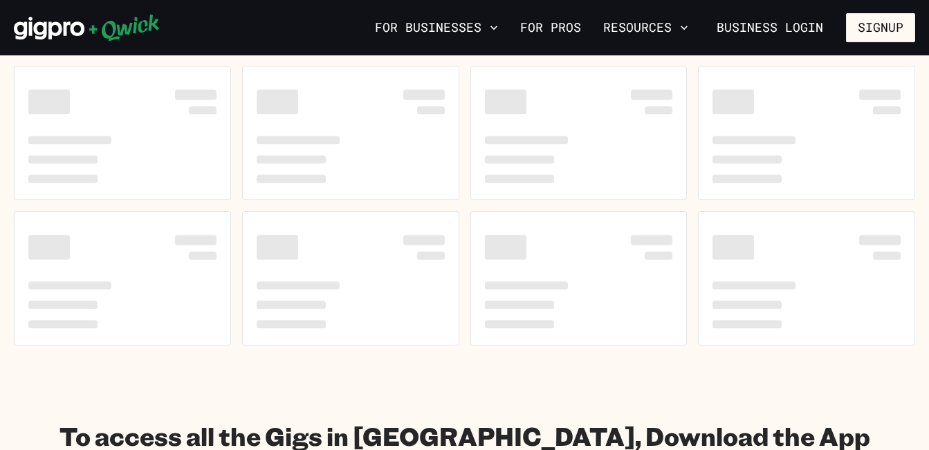
scroll to position [747, 0]
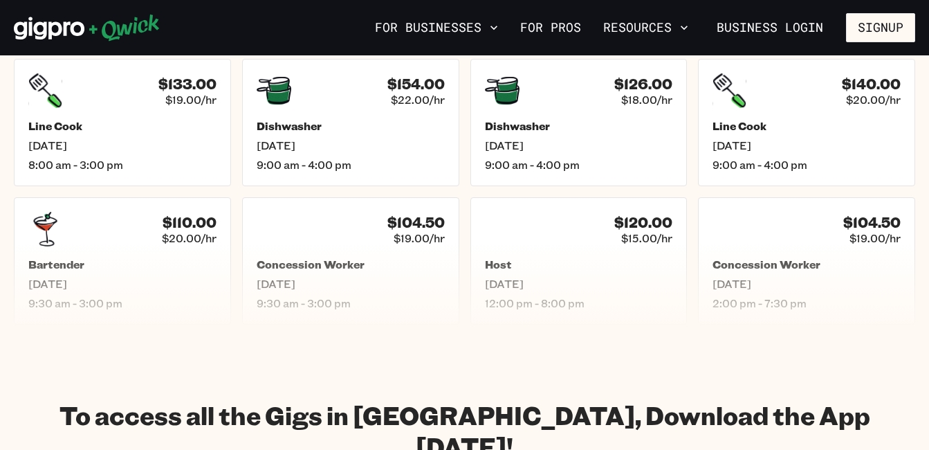
click at [414, 340] on section "Results for all positions Filter by position $124.00 $15.50/hr FOH Support [DAT…" at bounding box center [464, 104] width 929 height 512
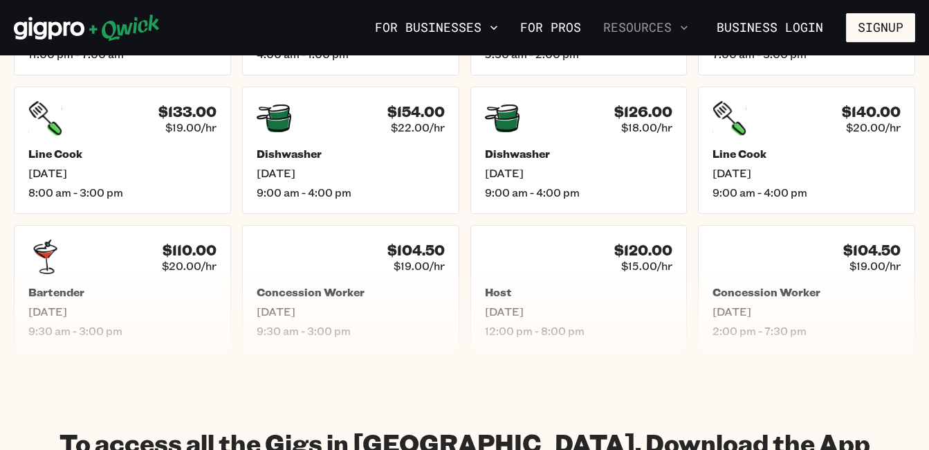
click at [674, 32] on button "Resources" at bounding box center [646, 28] width 96 height 24
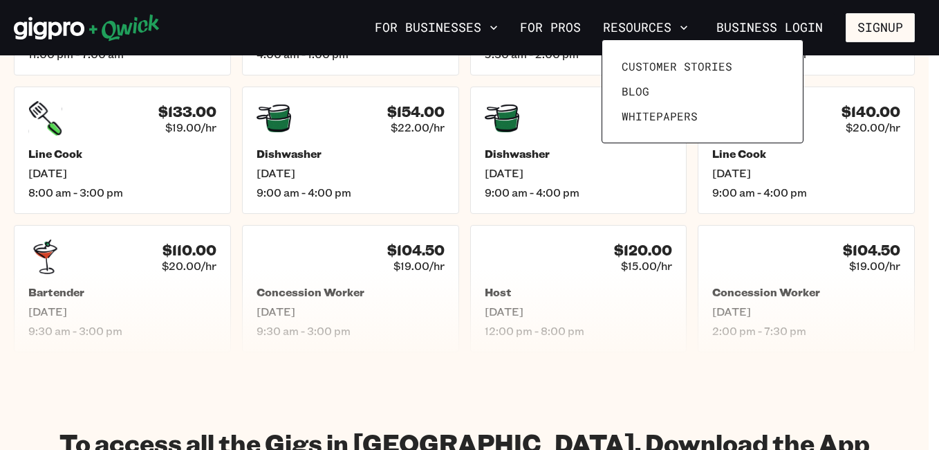
click at [569, 34] on div at bounding box center [469, 225] width 939 height 450
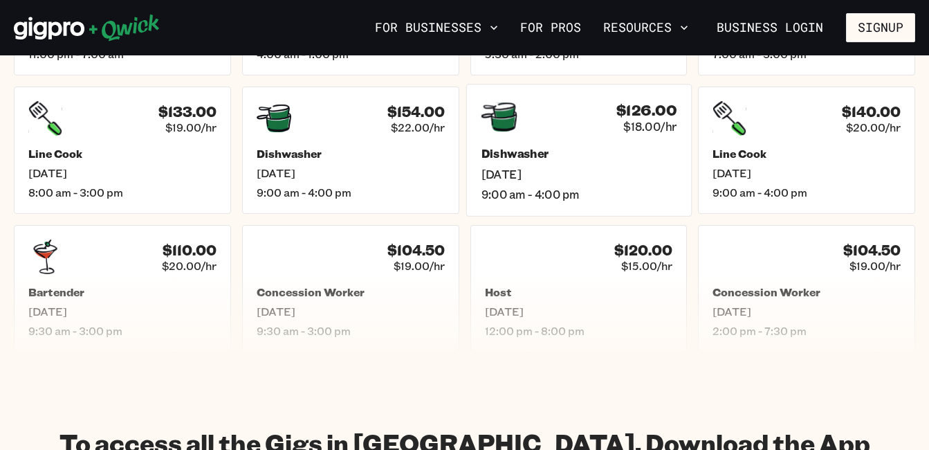
click at [626, 151] on h5 "Dishwasher" at bounding box center [579, 154] width 196 height 15
